Goal: Task Accomplishment & Management: Manage account settings

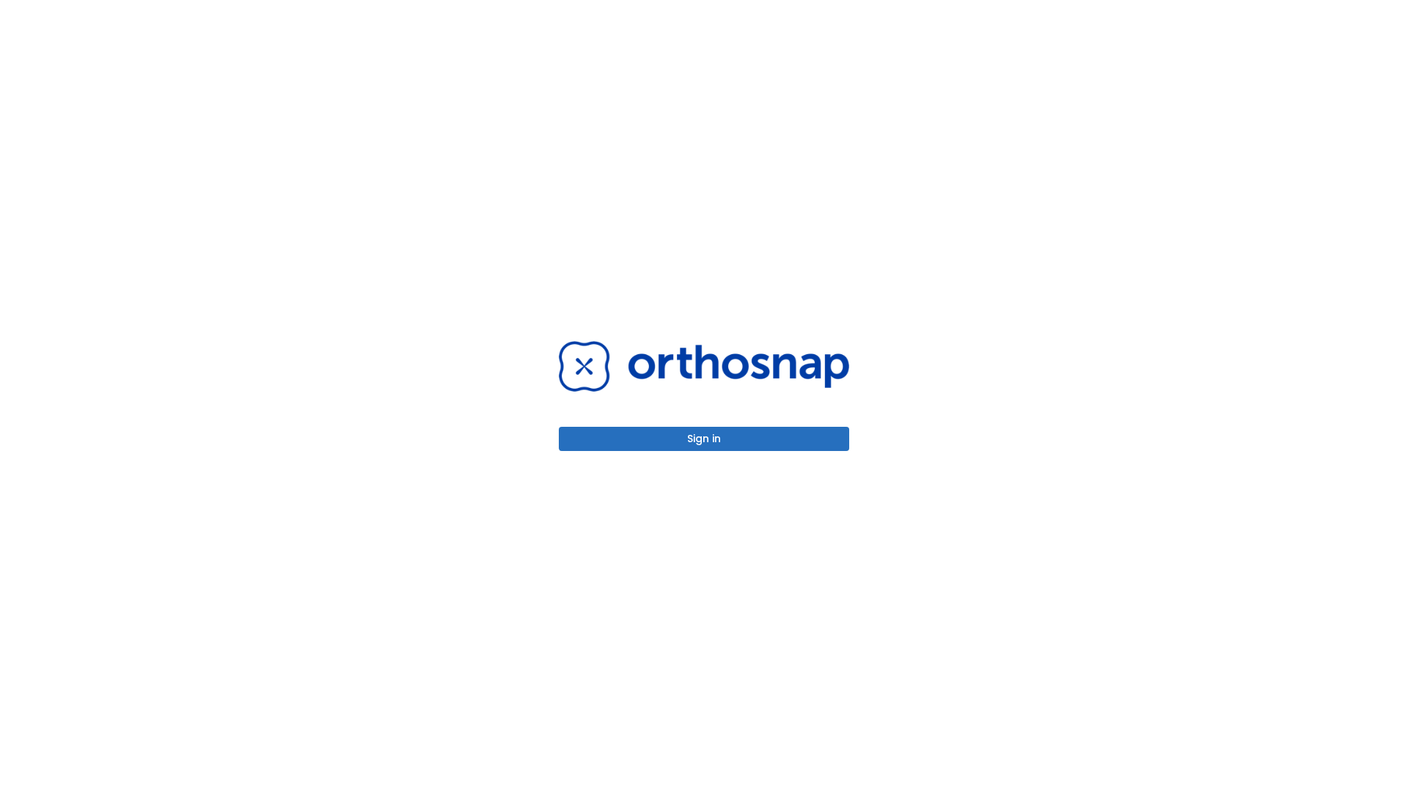
click at [704, 439] on button "Sign in" at bounding box center [704, 439] width 290 height 24
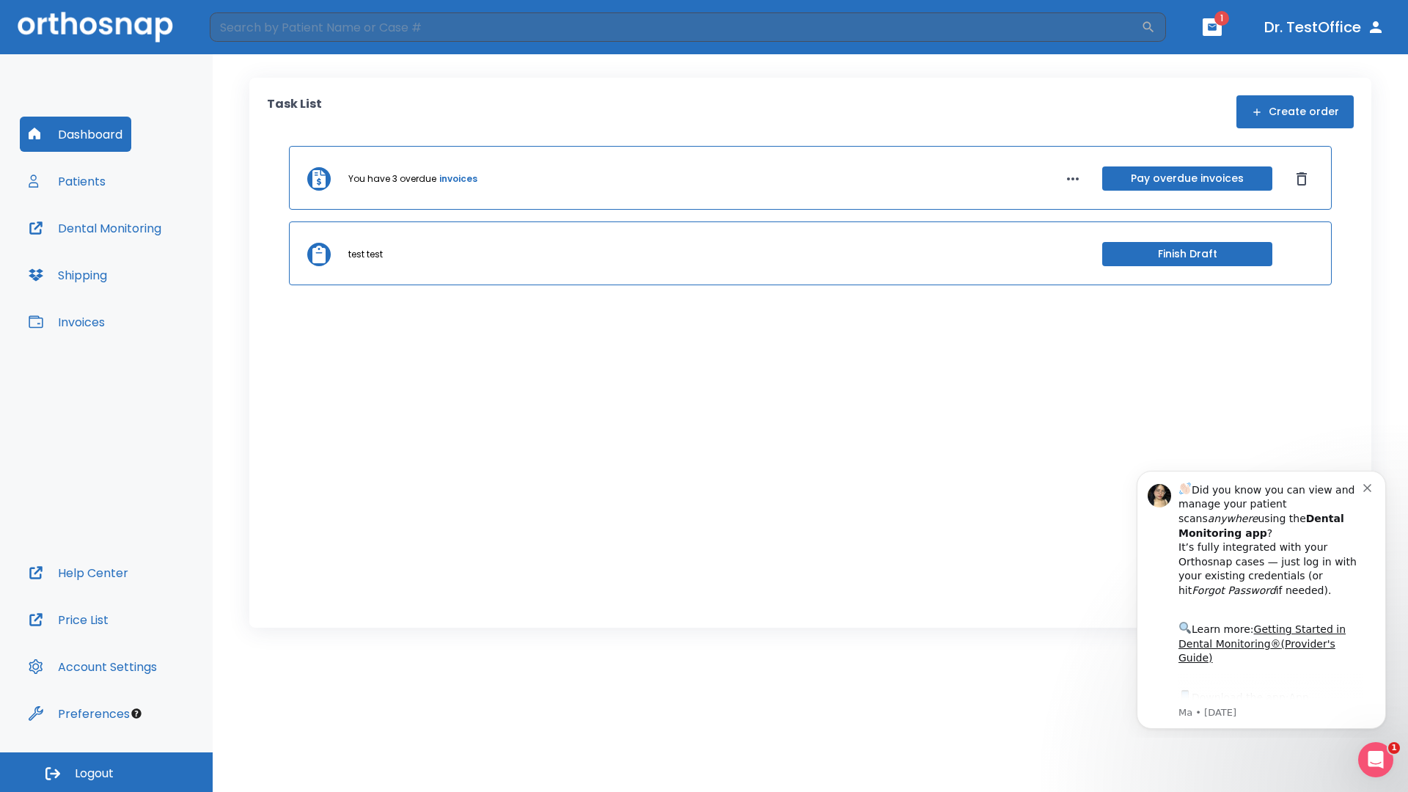
click at [106, 772] on span "Logout" at bounding box center [94, 774] width 39 height 16
